Goal: Transaction & Acquisition: Purchase product/service

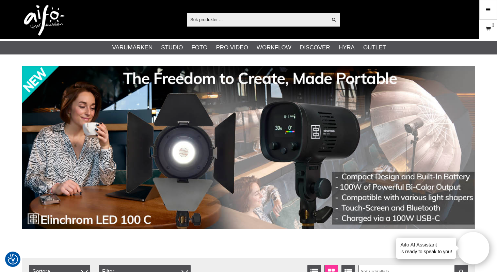
click at [482, 30] on link "Varukorg 3" at bounding box center [488, 29] width 17 height 16
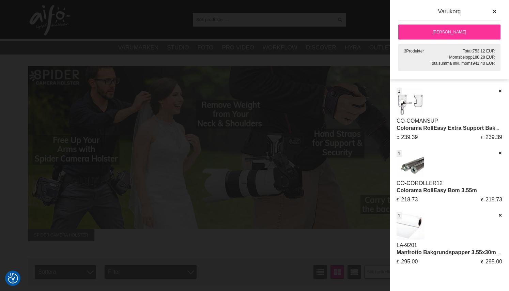
click at [455, 28] on link "[PERSON_NAME]" at bounding box center [449, 32] width 102 height 15
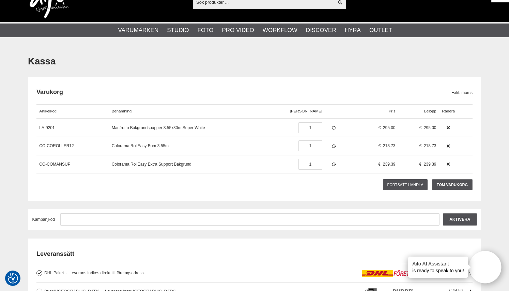
scroll to position [25, 0]
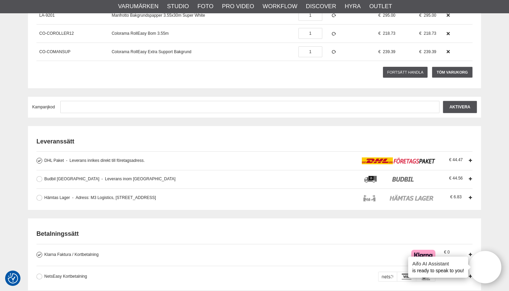
scroll to position [134, 0]
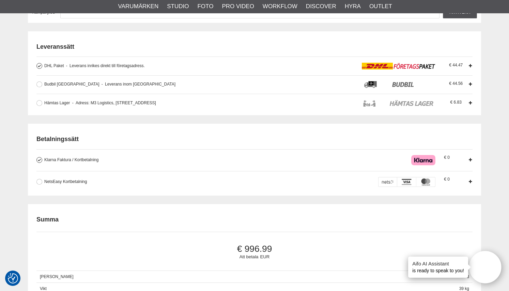
scroll to position [234, 0]
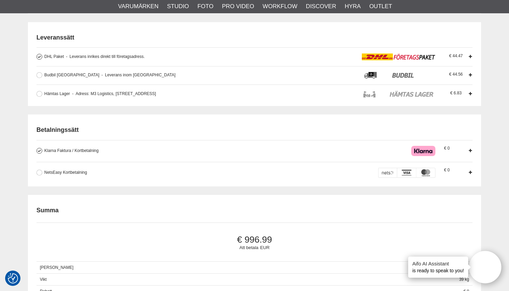
click at [487, 184] on div "Kassa [GEOGRAPHIC_DATA] Exkl. moms Artikelkod Benämning Antal Pris [GEOGRAPHIC_…" at bounding box center [254, 285] width 509 height 906
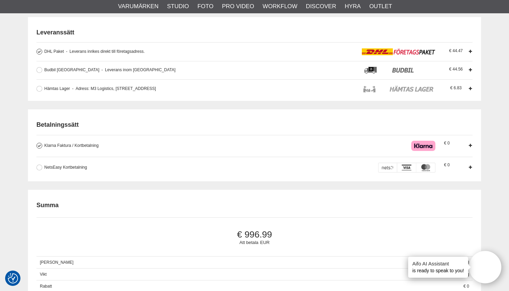
scroll to position [241, 0]
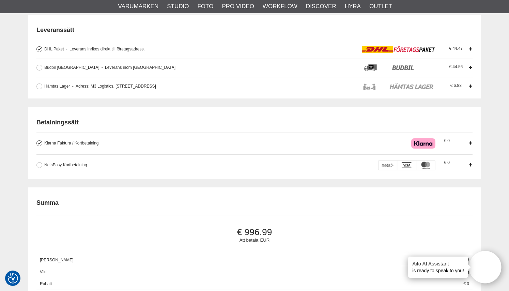
click at [12, 108] on div "Kassa [GEOGRAPHIC_DATA] Exkl. moms Artikelkod Benämning Antal Pris [GEOGRAPHIC_…" at bounding box center [254, 278] width 509 height 906
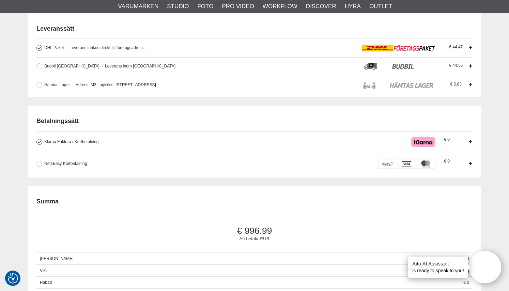
scroll to position [233, 0]
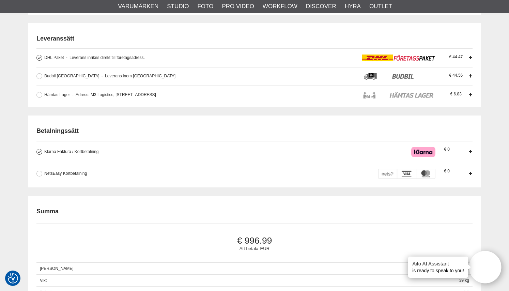
click at [11, 126] on div "Kassa [GEOGRAPHIC_DATA] Exkl. moms Artikelkod Benämning Antal Pris [GEOGRAPHIC_…" at bounding box center [254, 286] width 509 height 906
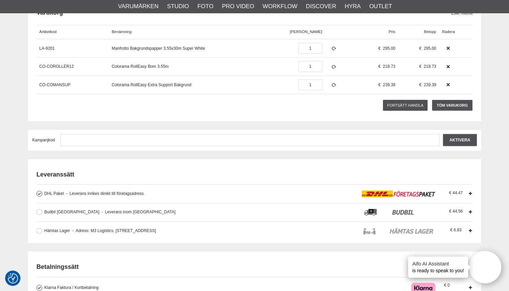
scroll to position [101, 0]
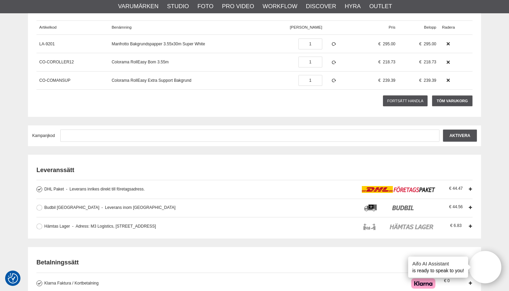
click at [470, 188] on icon at bounding box center [470, 189] width 5 height 5
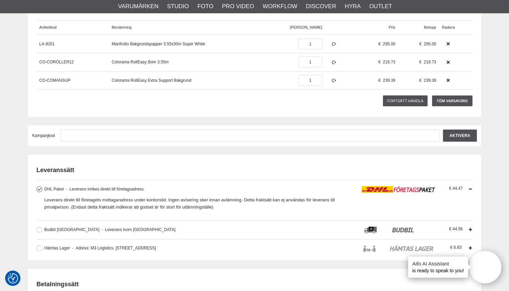
click at [470, 188] on icon at bounding box center [470, 189] width 5 height 5
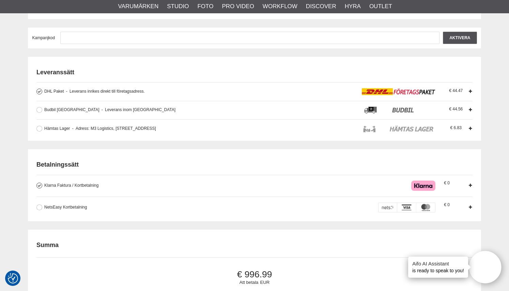
scroll to position [209, 0]
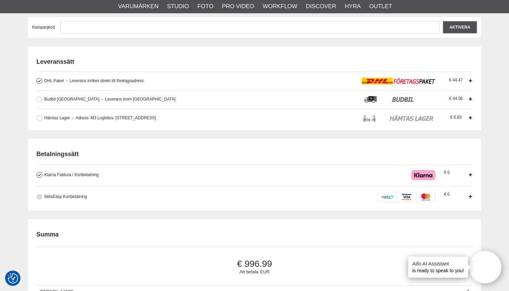
click at [37, 196] on button at bounding box center [39, 197] width 6 height 6
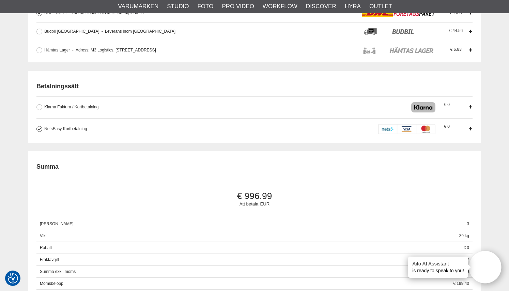
scroll to position [0, 0]
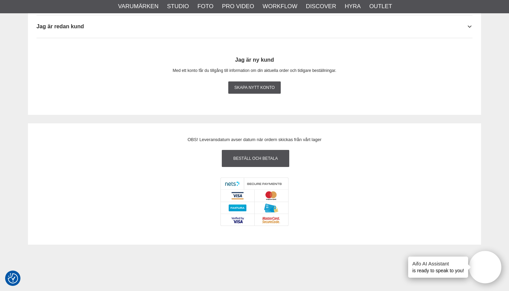
scroll to position [730, 0]
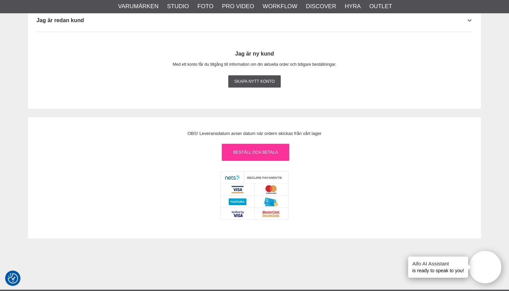
click at [278, 157] on link "Beställ och Betala" at bounding box center [255, 152] width 67 height 17
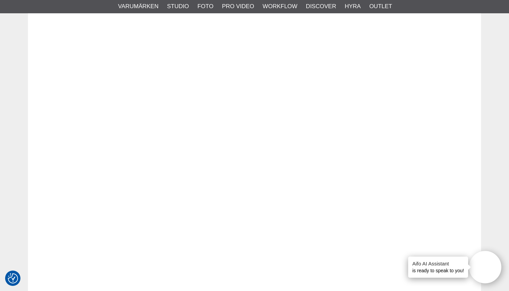
scroll to position [885, 0]
click at [481, 146] on div "OBS! Leveransdatum avser datum när ordern skickas från vårt lager" at bounding box center [254, 178] width 453 height 431
click at [465, 141] on div "OBS! Leveransdatum avser datum när ordern skickas från vårt lager" at bounding box center [254, 178] width 453 height 431
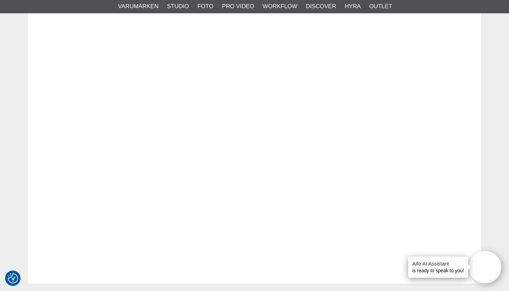
scroll to position [871, 0]
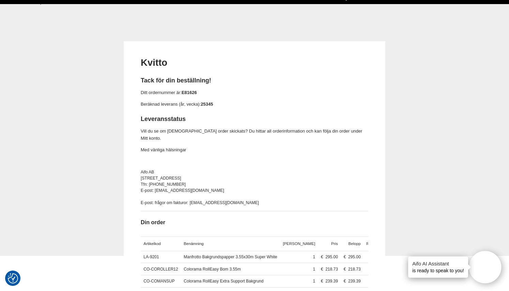
scroll to position [38, 0]
